Goal: Task Accomplishment & Management: Manage account settings

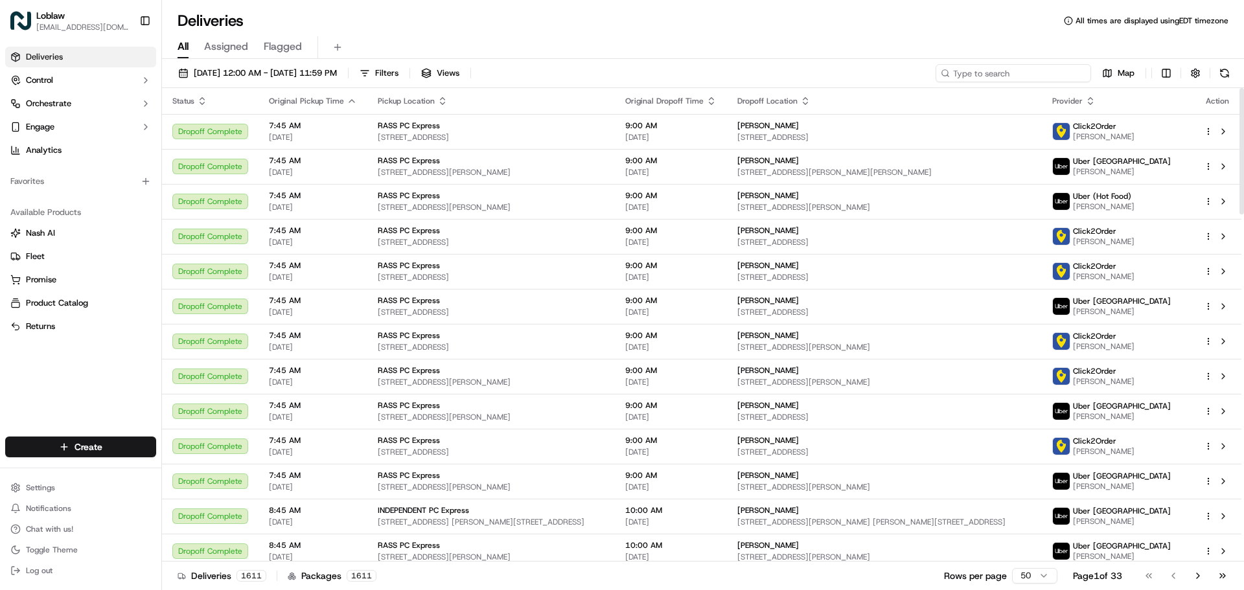
click at [1022, 80] on input at bounding box center [1014, 73] width 156 height 18
paste input "531900013868137"
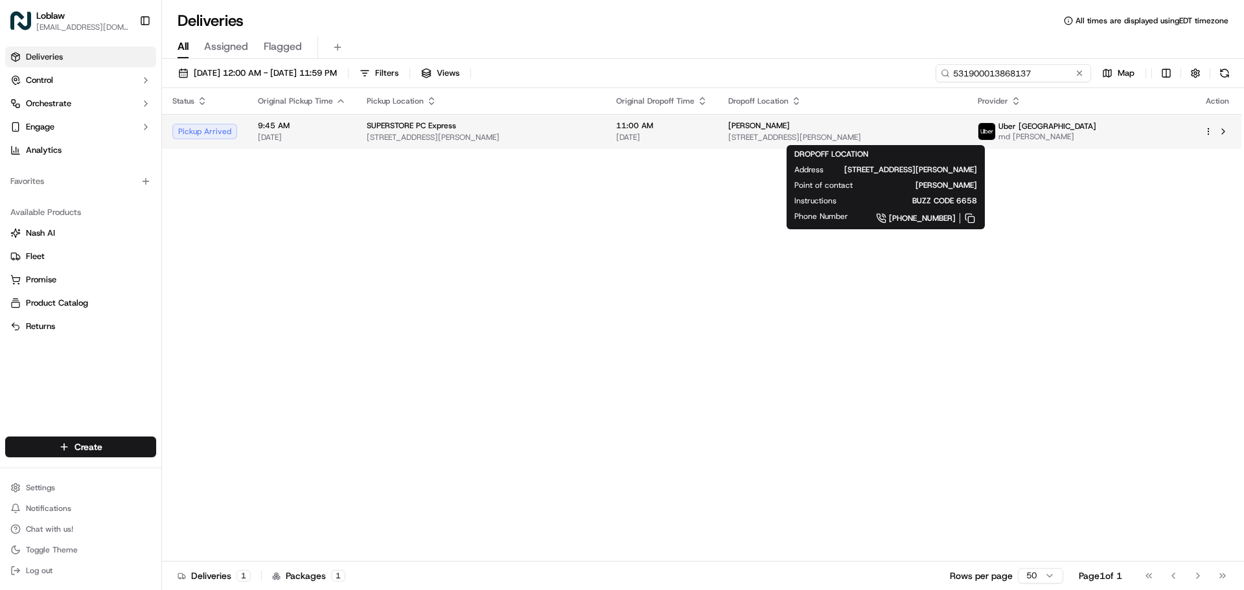
type input "531900013868137"
click at [957, 137] on span "[STREET_ADDRESS][PERSON_NAME]" at bounding box center [842, 137] width 229 height 10
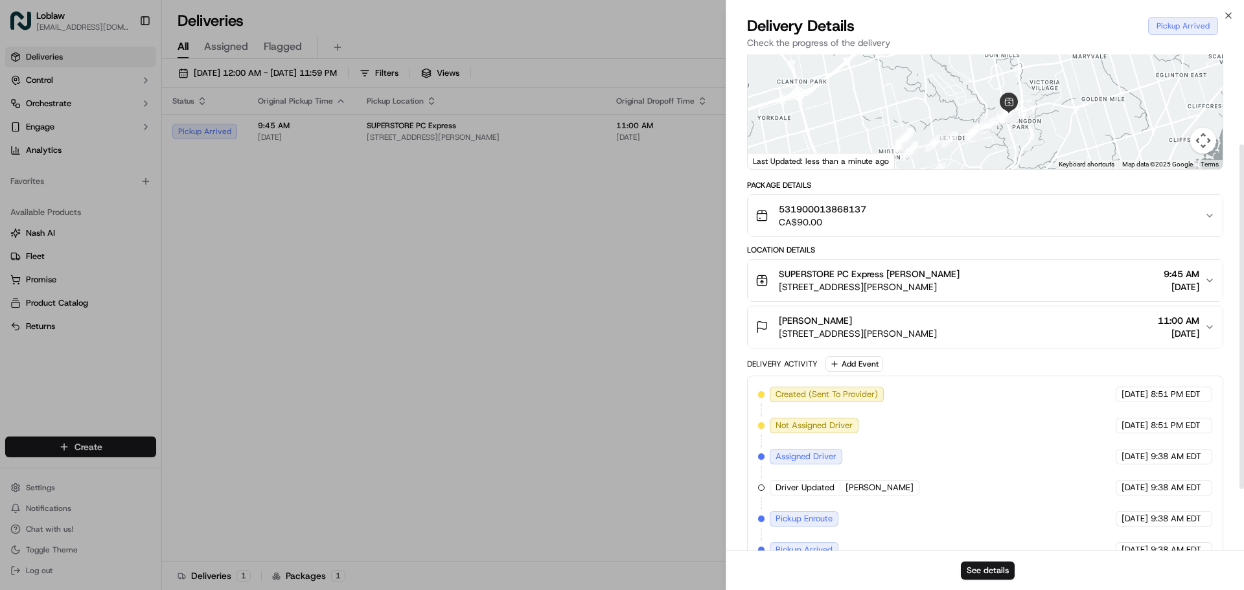
scroll to position [218, 0]
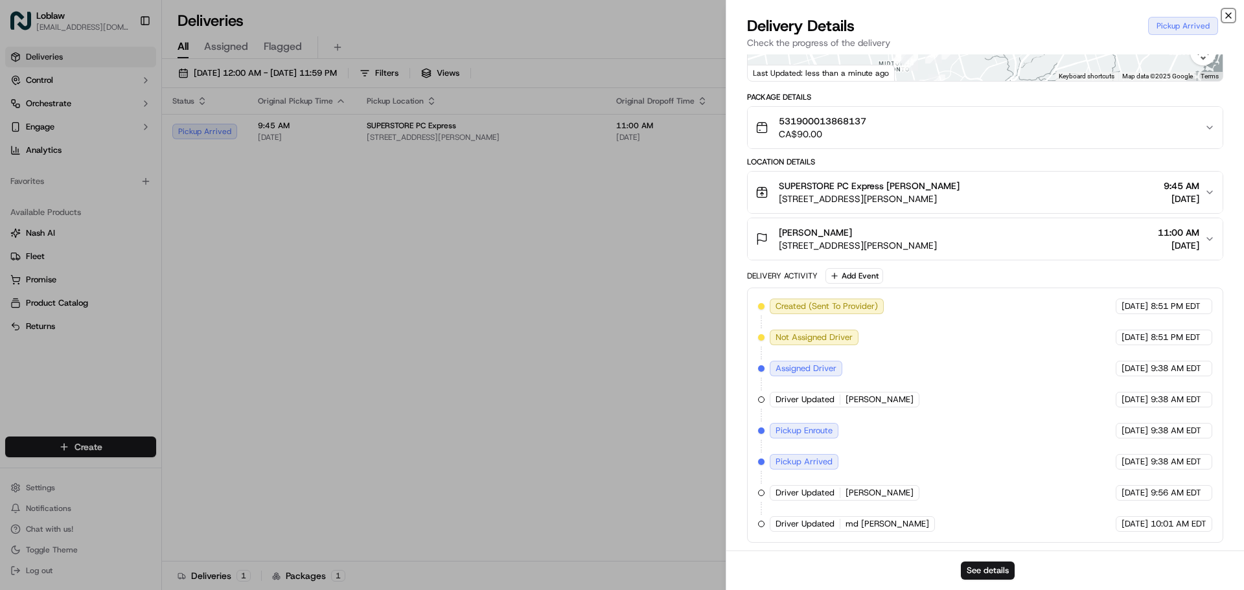
click at [1227, 20] on icon "button" at bounding box center [1228, 15] width 10 height 10
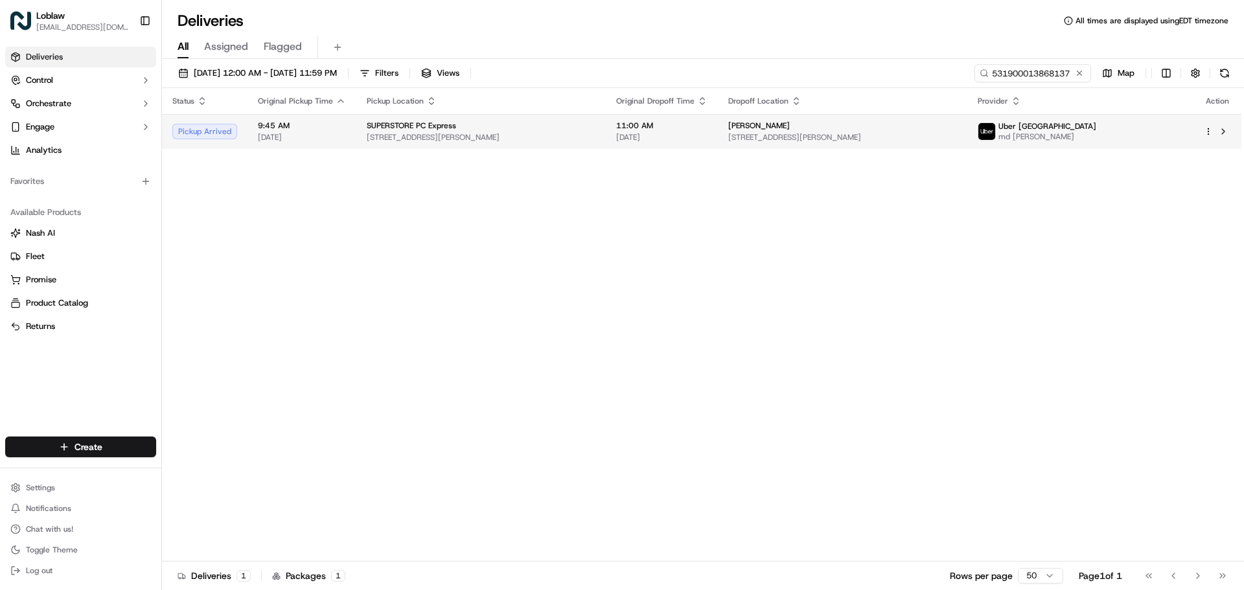
click at [1210, 126] on div at bounding box center [1217, 132] width 27 height 16
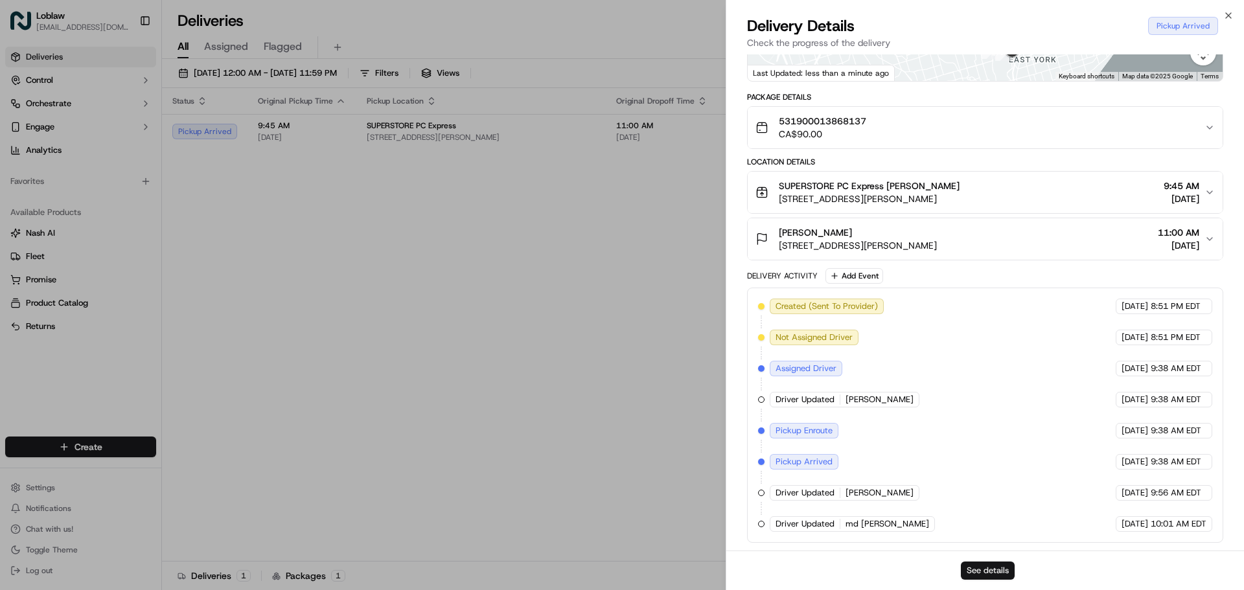
click at [1012, 575] on button "See details" at bounding box center [988, 571] width 54 height 18
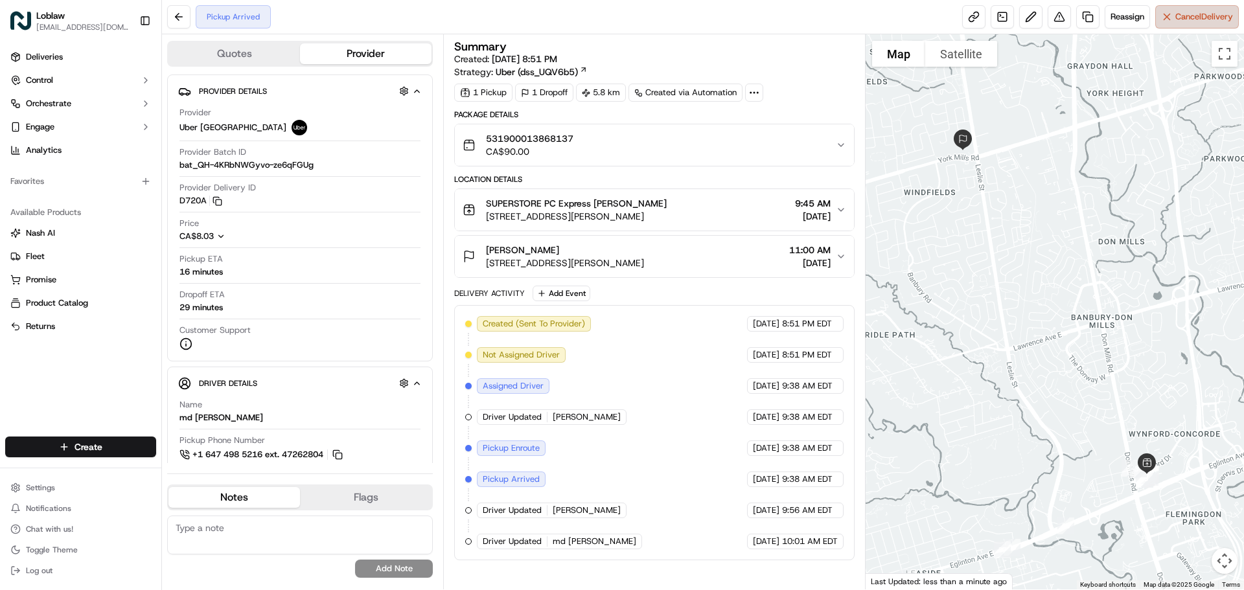
click at [1177, 16] on span "Cancel Delivery" at bounding box center [1205, 17] width 58 height 12
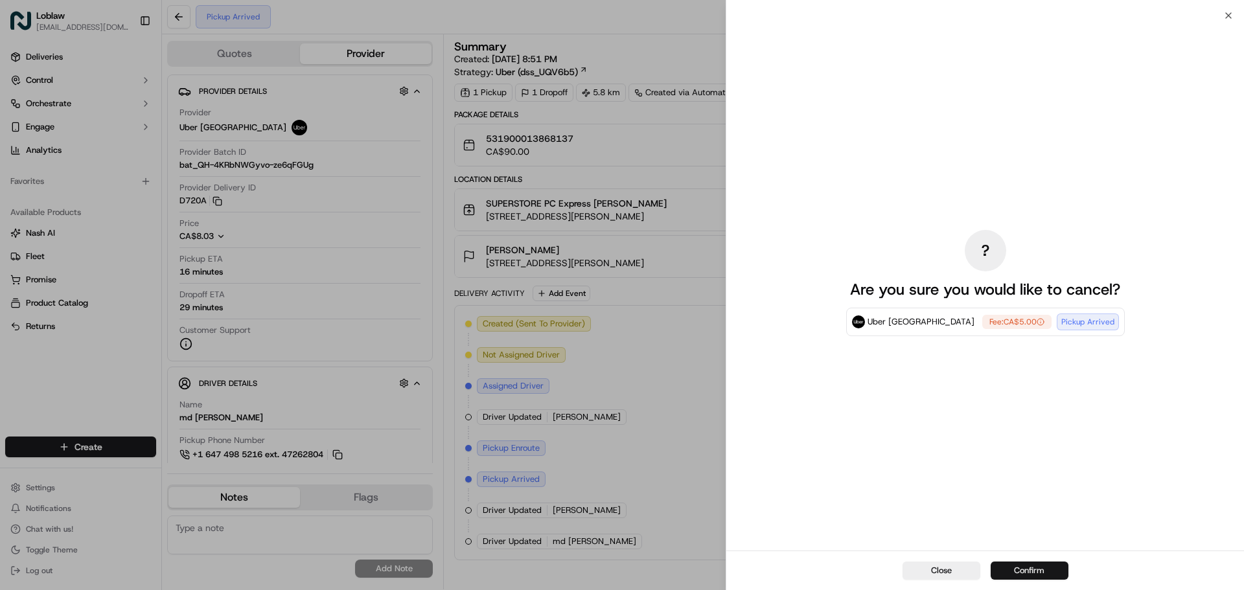
click at [1050, 575] on button "Confirm" at bounding box center [1030, 571] width 78 height 18
